Goal: Register for event/course

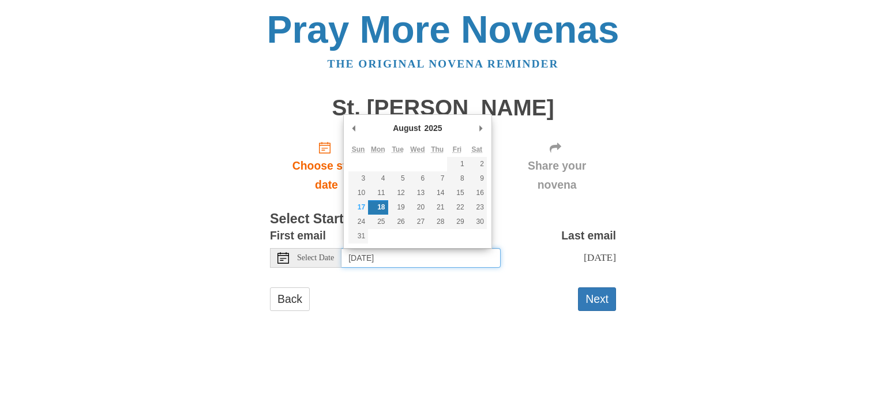
click at [399, 253] on input "[DATE]" at bounding box center [421, 258] width 159 height 20
type input "[DATE]"
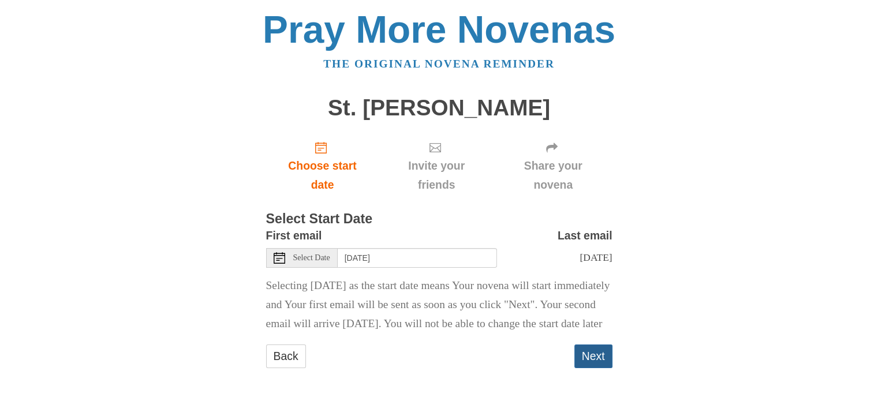
click at [603, 368] on button "Next" at bounding box center [593, 356] width 38 height 24
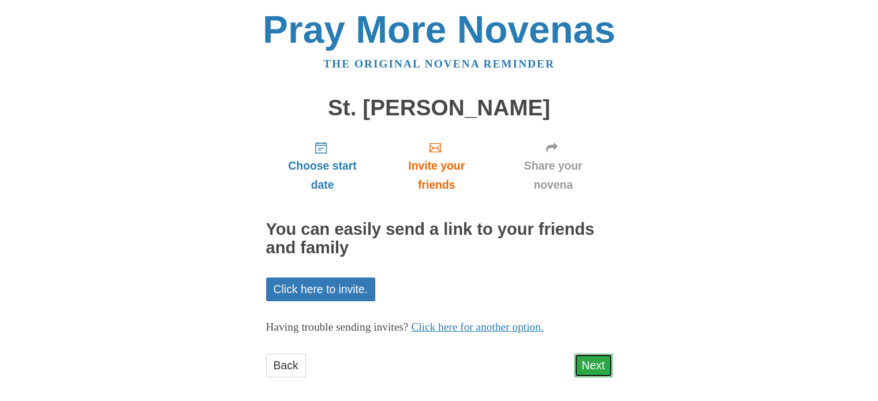
click at [598, 369] on link "Next" at bounding box center [593, 366] width 38 height 24
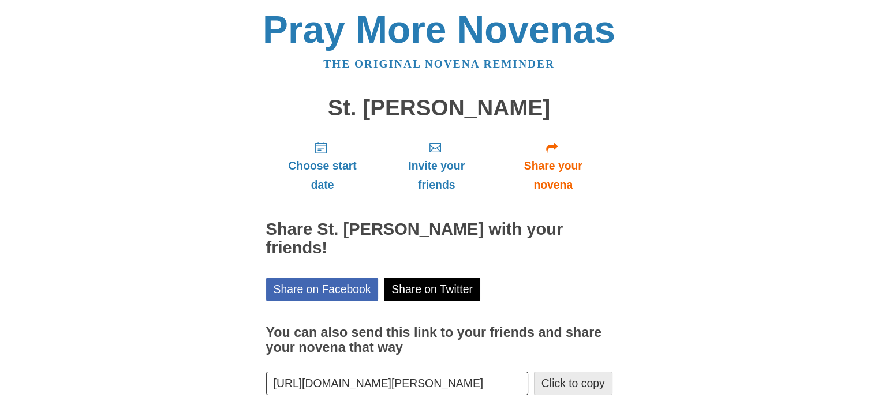
click at [594, 372] on button "Click to copy" at bounding box center [573, 384] width 78 height 24
